Goal: Check status

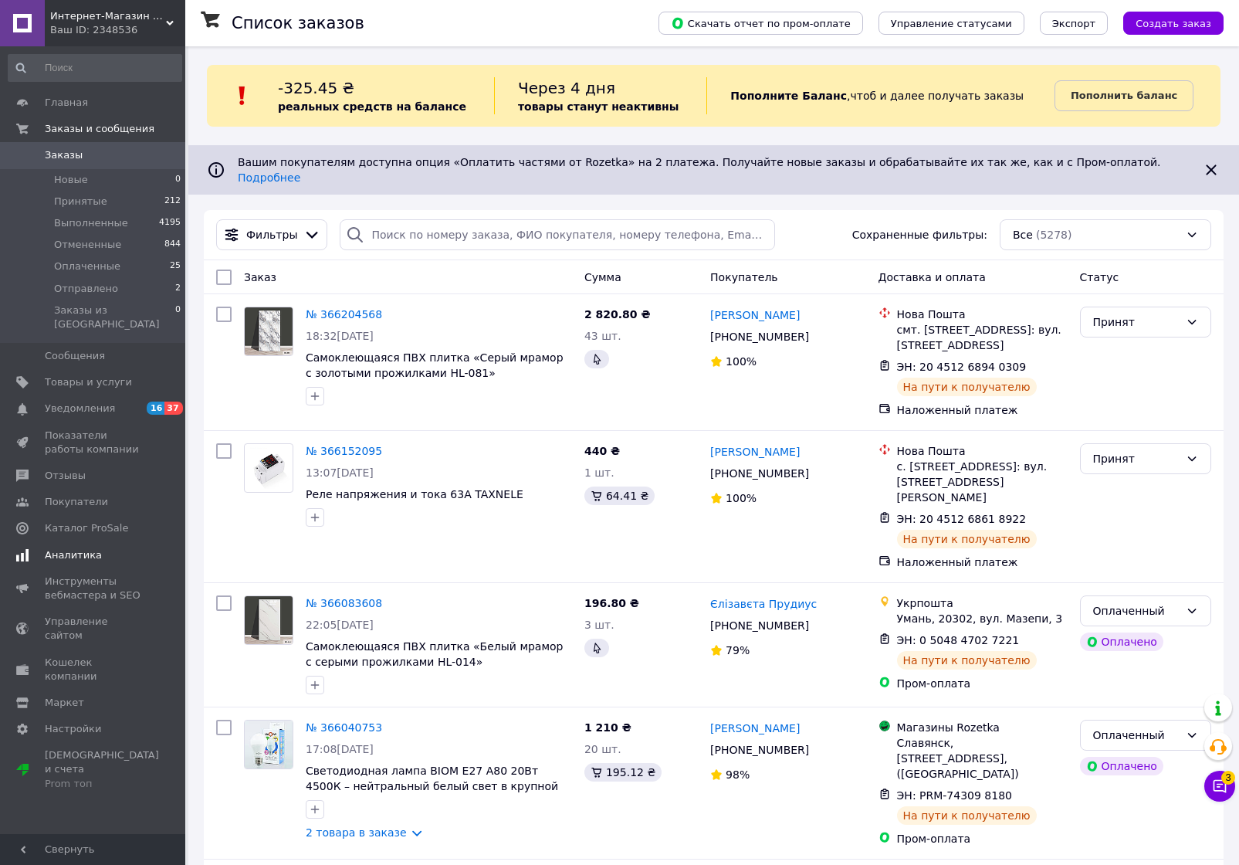
click at [85, 548] on span "Аналитика" at bounding box center [73, 555] width 57 height 14
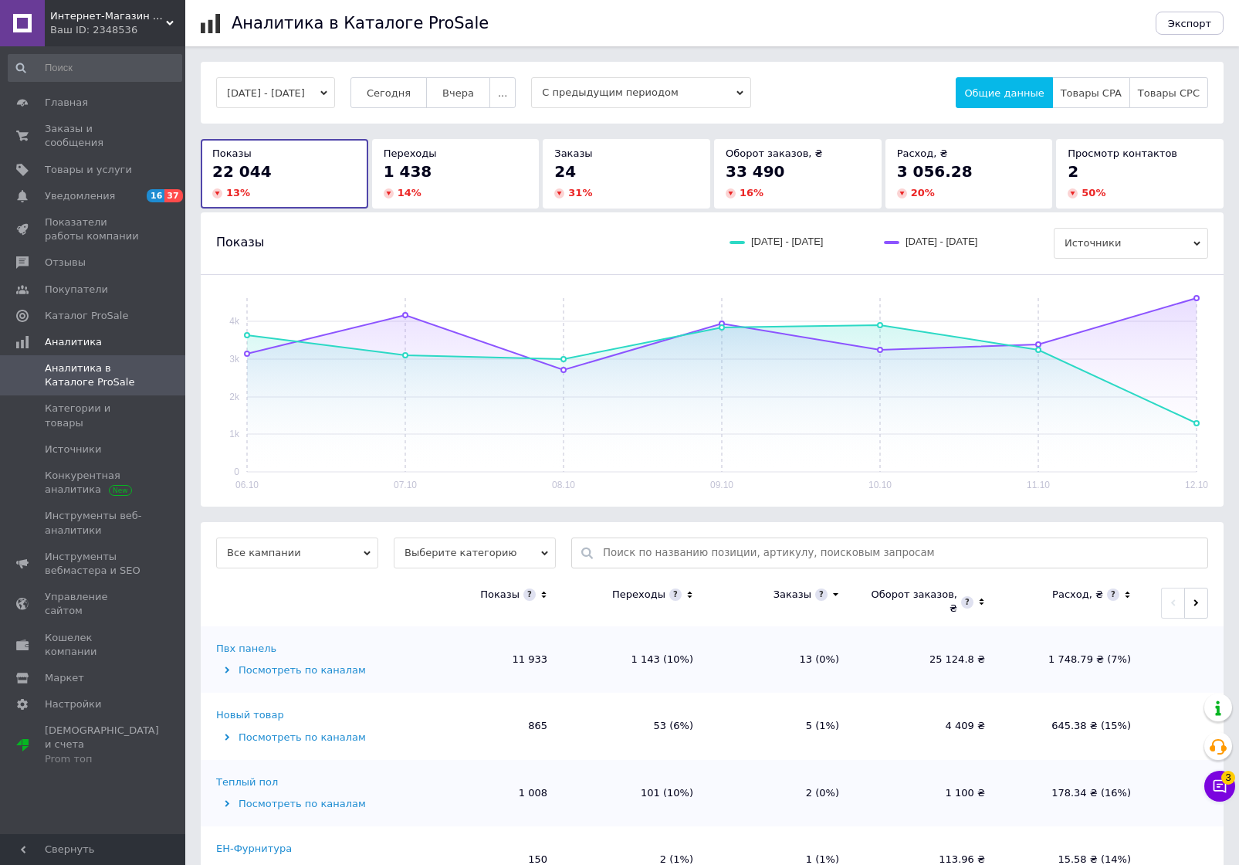
click at [295, 87] on button "[DATE] - [DATE]" at bounding box center [275, 92] width 119 height 31
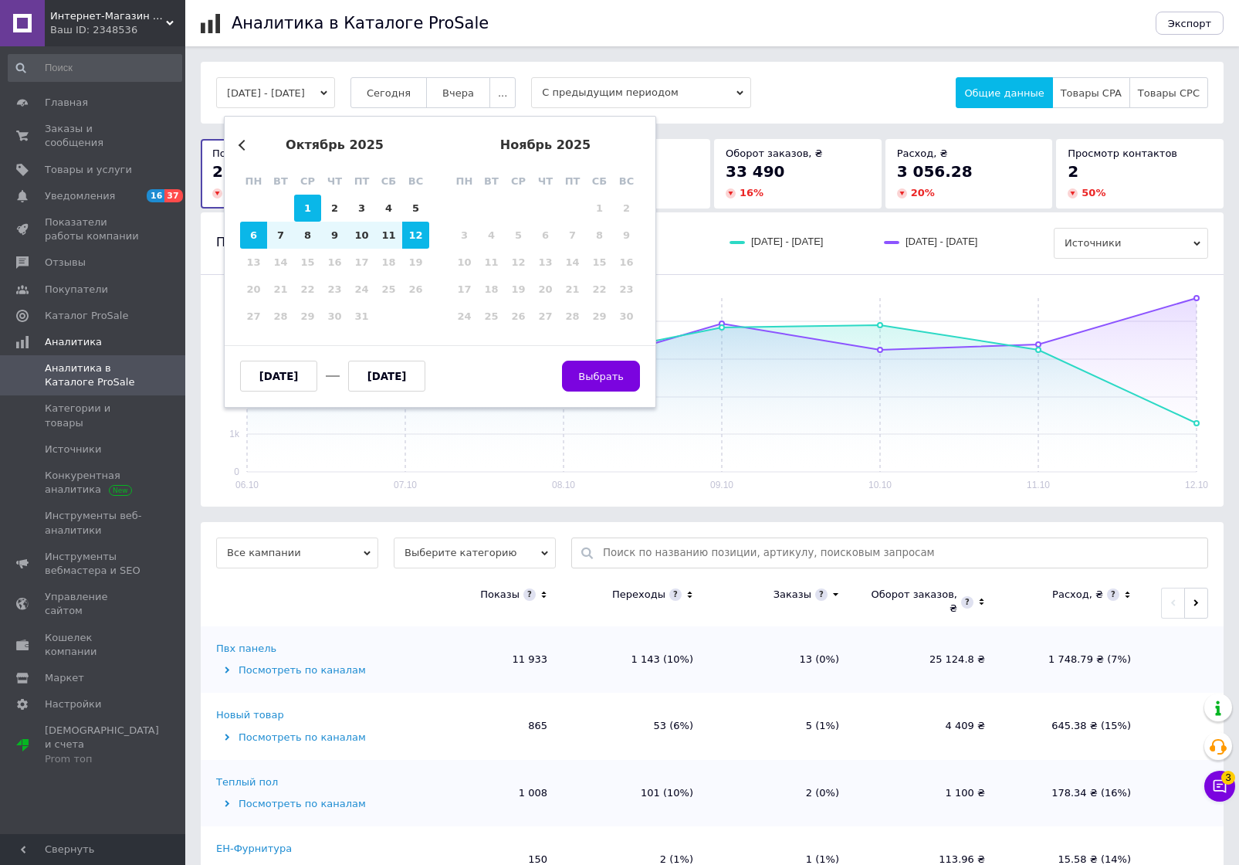
click at [301, 216] on div "1" at bounding box center [307, 208] width 27 height 27
type input "[DATE]"
click at [416, 241] on div "12" at bounding box center [415, 235] width 27 height 27
type input "[DATE]"
click at [615, 381] on span "Выбрать" at bounding box center [601, 377] width 46 height 12
